Goal: Task Accomplishment & Management: Manage account settings

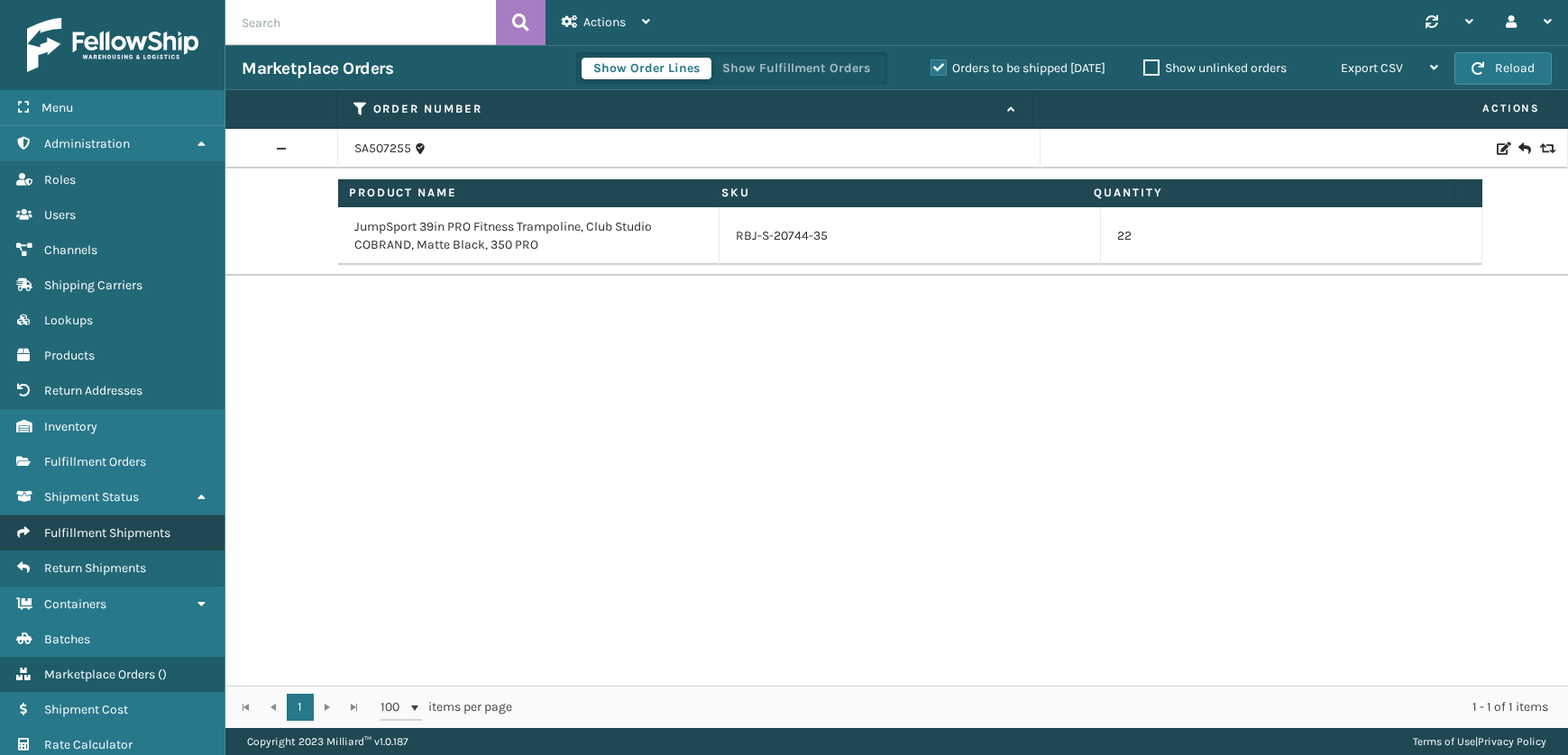
click at [83, 536] on span "Fulfillment Shipments" at bounding box center [107, 533] width 127 height 16
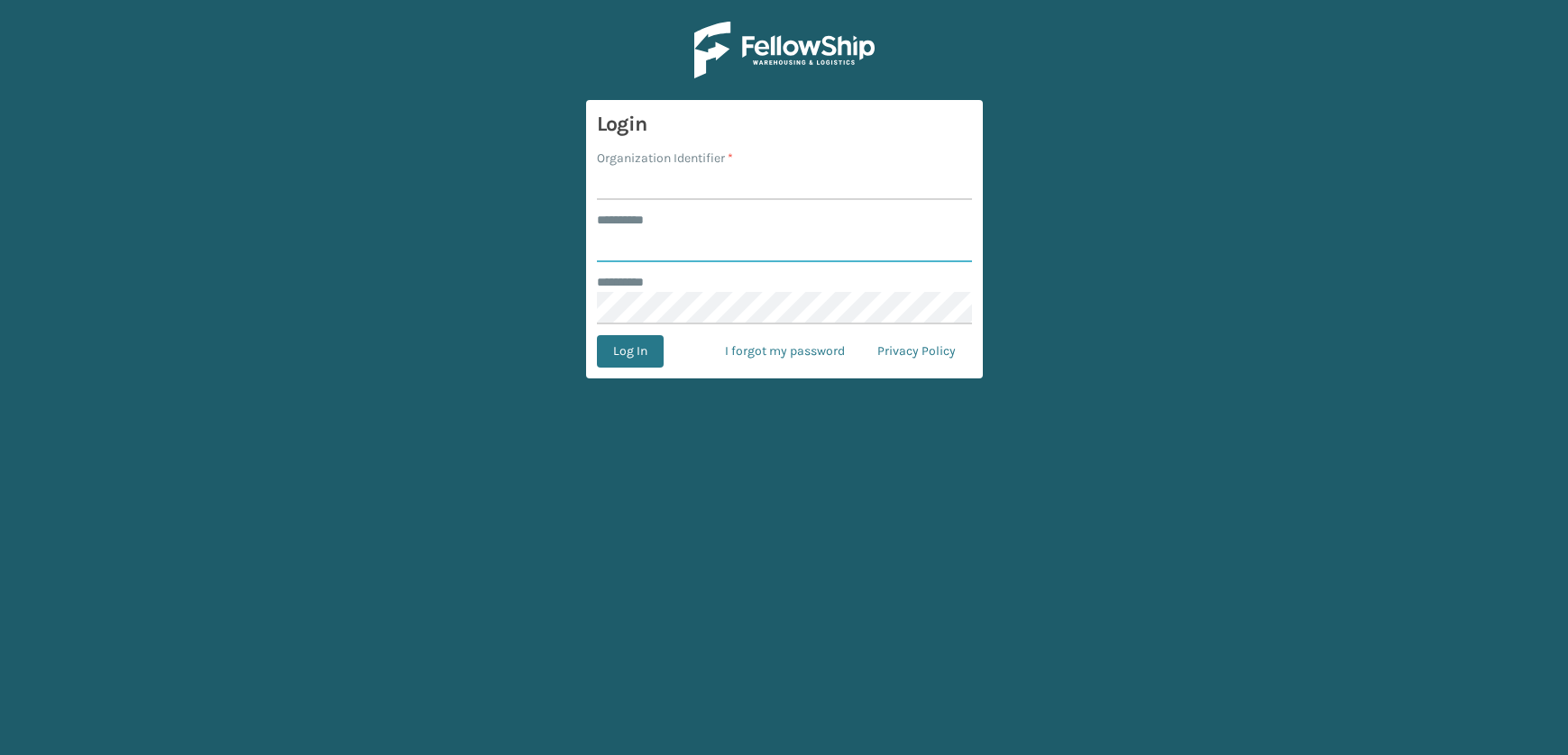
type input "**********"
type input "JumpSport"
click at [597, 336] on button "Log In" at bounding box center [630, 351] width 67 height 32
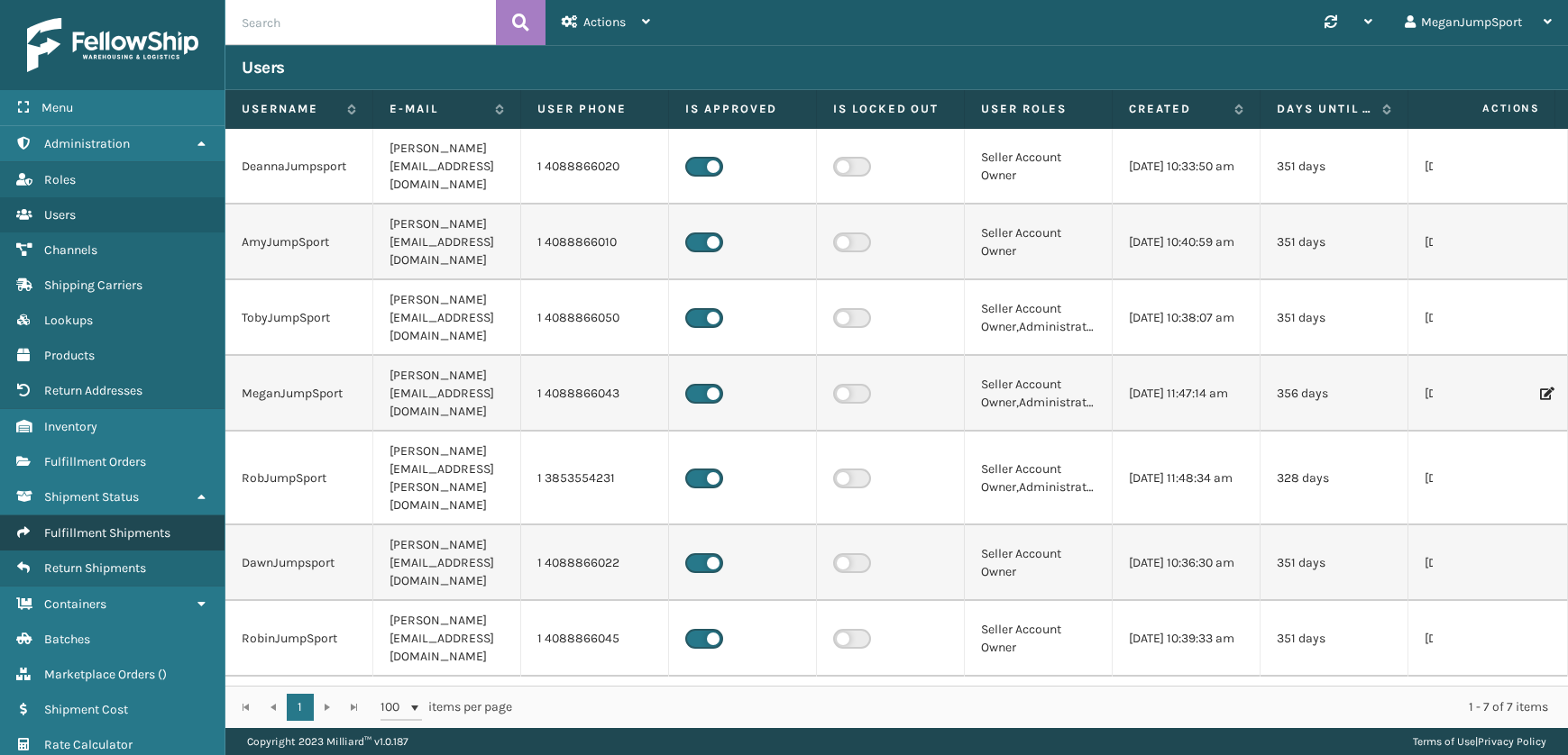
click at [108, 532] on span "Fulfillment Shipments" at bounding box center [107, 533] width 127 height 16
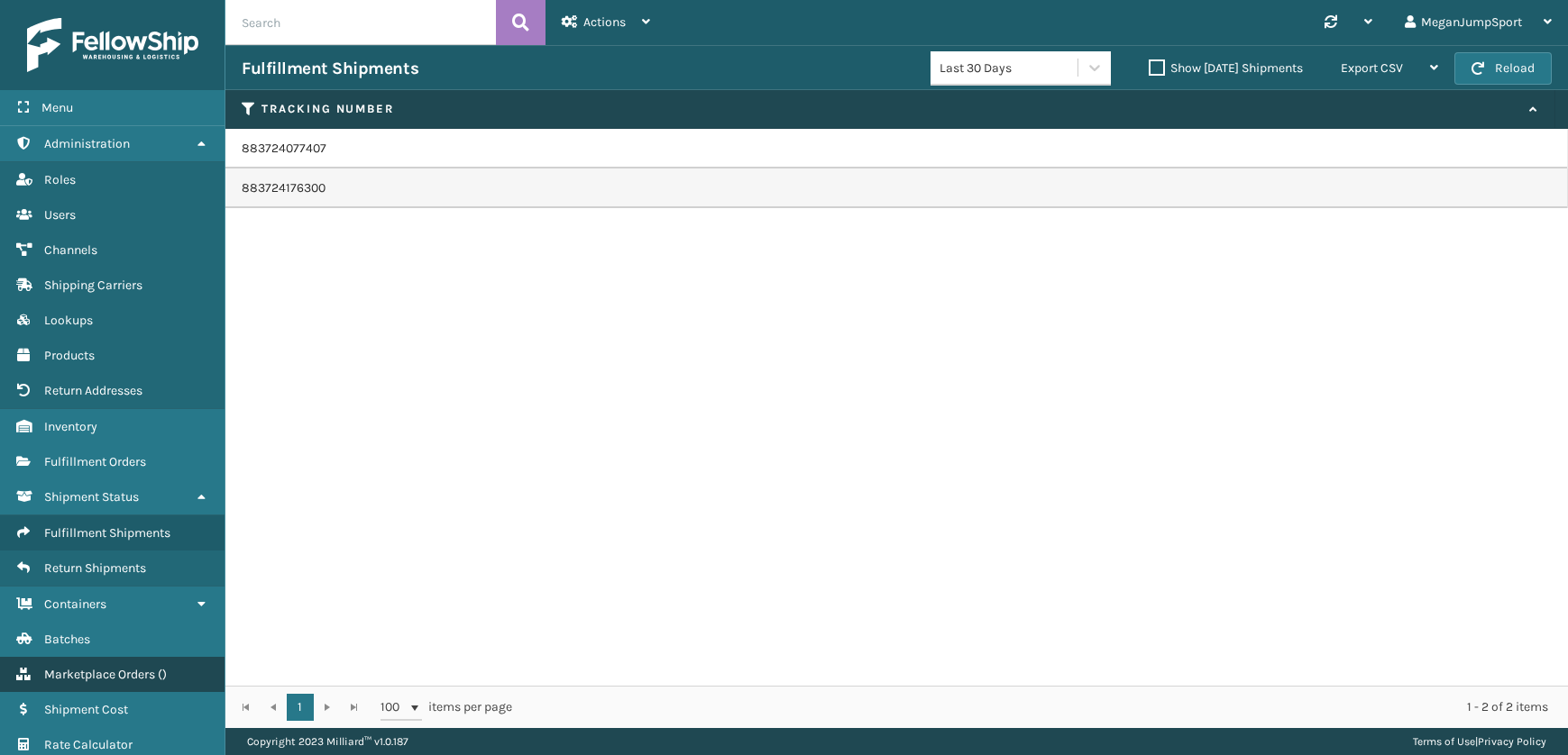
click at [155, 682] on link "Marketplace Orders ( )" at bounding box center [112, 674] width 225 height 35
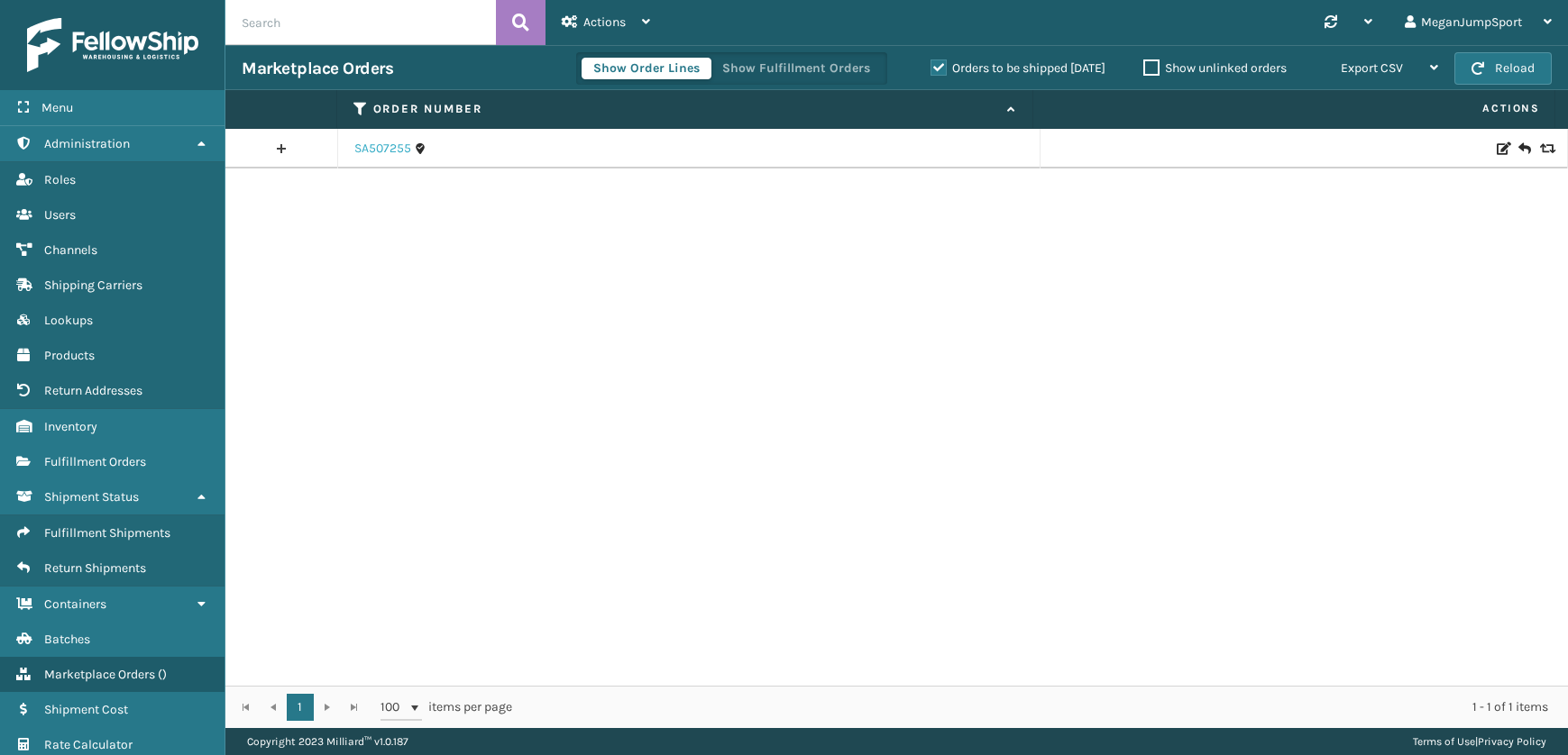
click at [380, 149] on link "SA507255" at bounding box center [383, 148] width 57 height 18
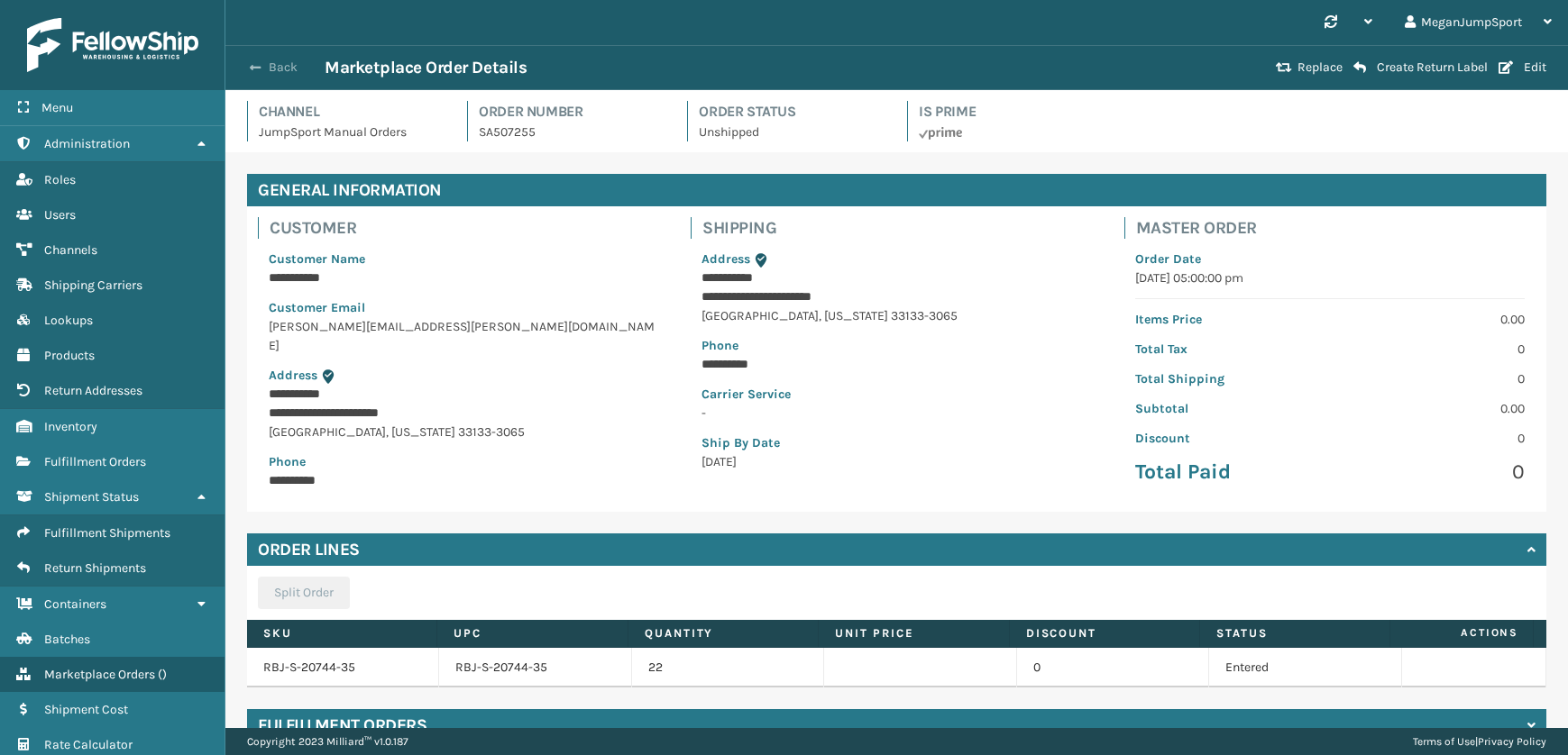
click at [301, 64] on button "Back" at bounding box center [283, 68] width 82 height 17
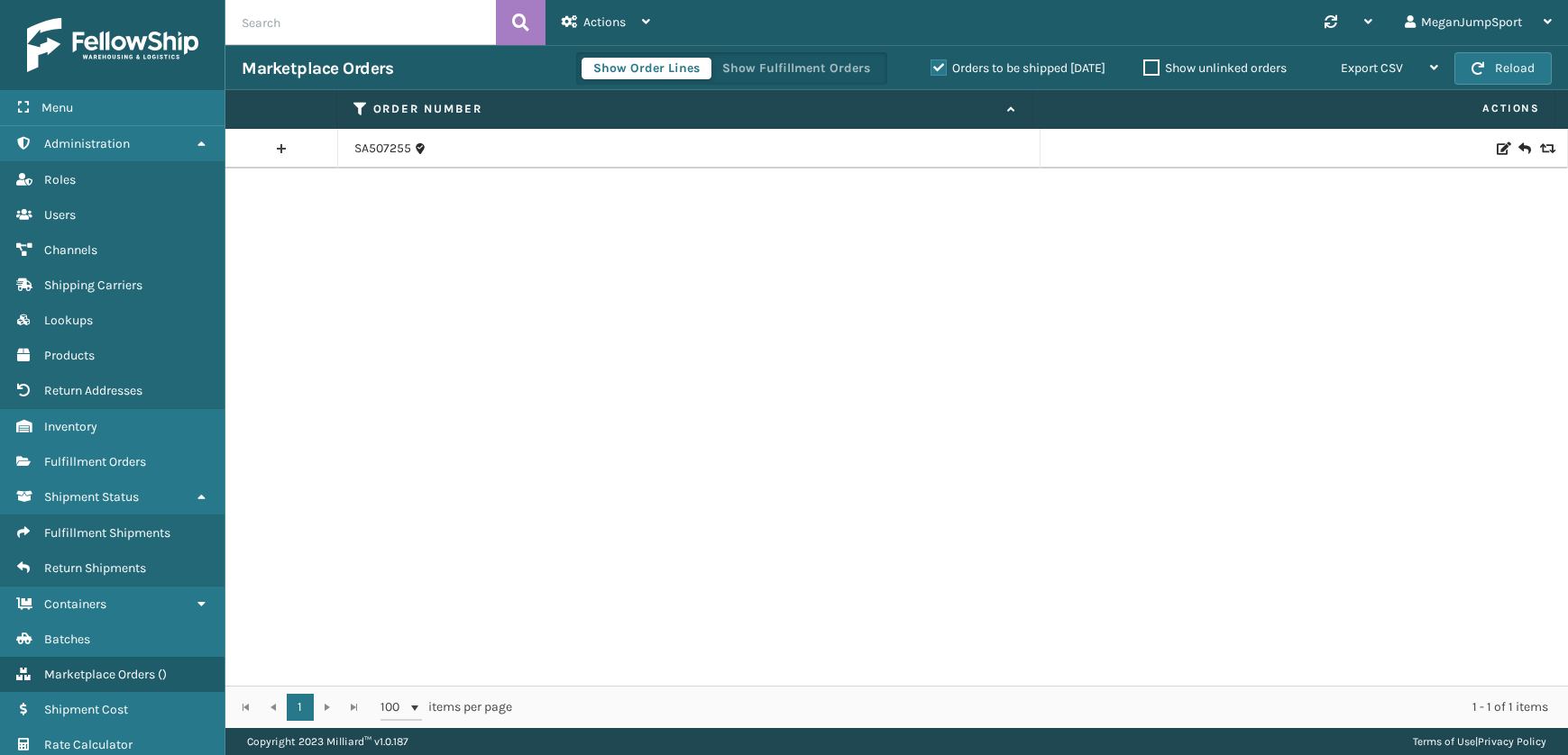
click at [932, 70] on label "Orders to be shipped [DATE]" at bounding box center [1018, 69] width 175 height 16
click at [932, 70] on input "Orders to be shipped [DATE]" at bounding box center [931, 64] width 1 height 12
